Goal: Task Accomplishment & Management: Manage account settings

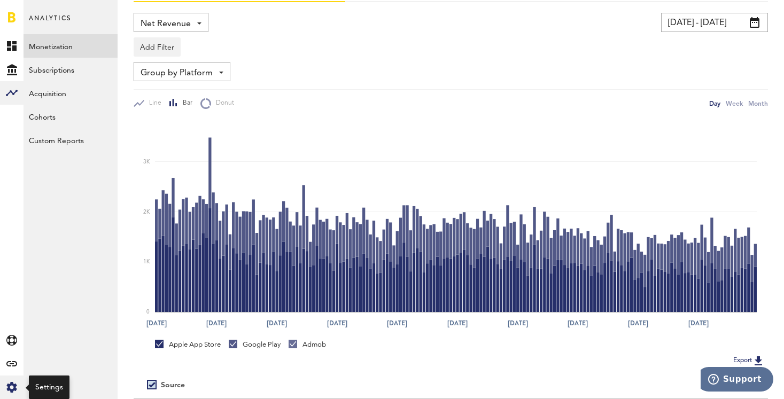
click at [14, 386] on icon at bounding box center [11, 387] width 10 height 11
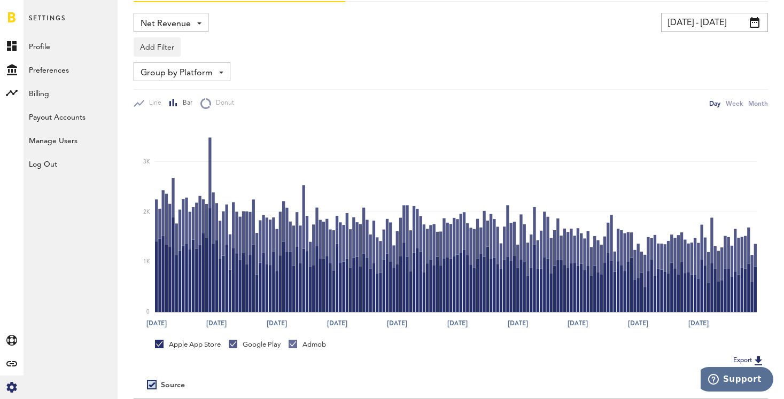
click at [85, 206] on div "Settings Profile Preferences Billing Payout Accounts Manage Users Log Out Story…" at bounding box center [71, 199] width 94 height 399
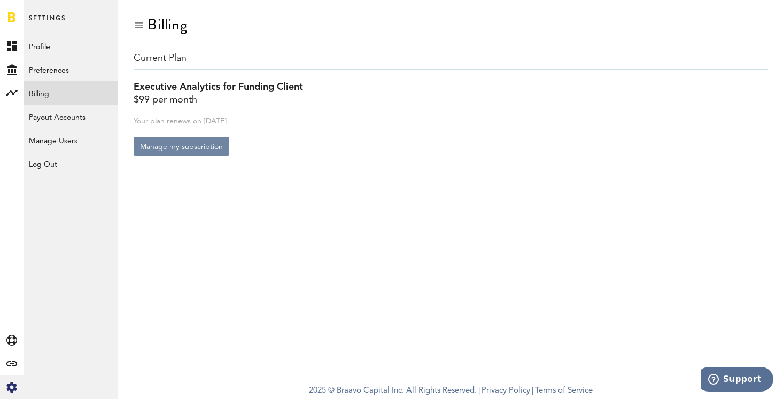
click at [182, 146] on button "Manage my subscription" at bounding box center [182, 146] width 96 height 19
